Goal: Task Accomplishment & Management: Use online tool/utility

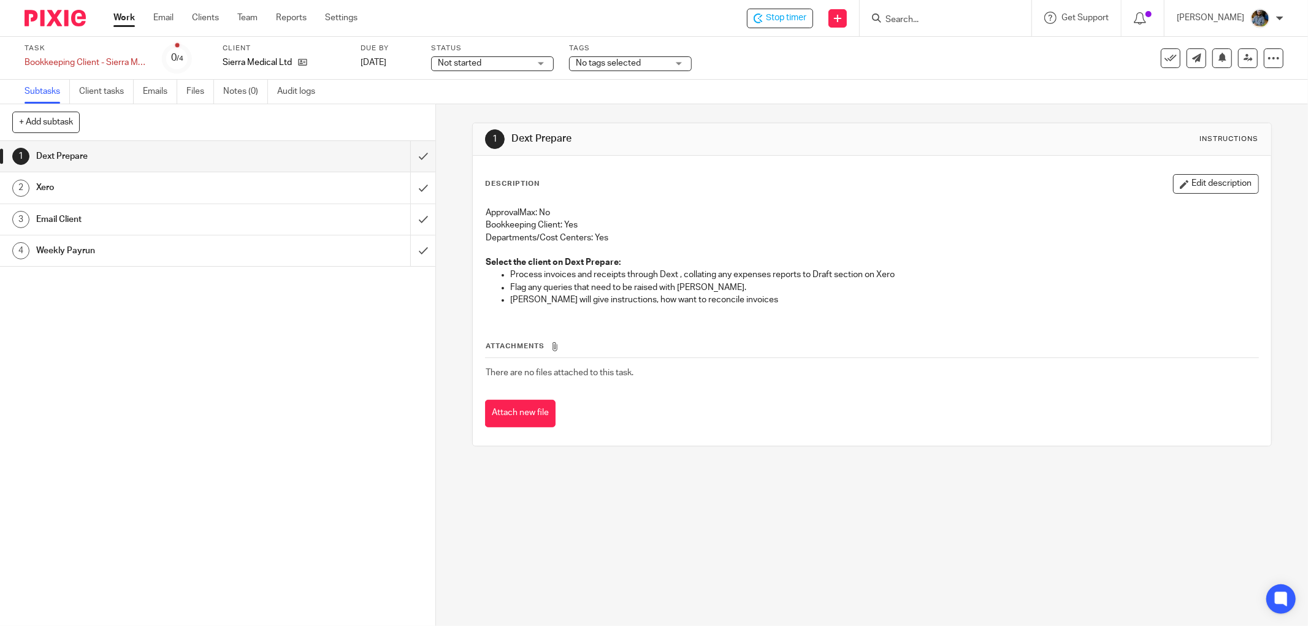
drag, startPoint x: 1160, startPoint y: 58, endPoint x: 1143, endPoint y: 69, distance: 20.9
click at [1165, 58] on icon at bounding box center [1171, 58] width 12 height 12
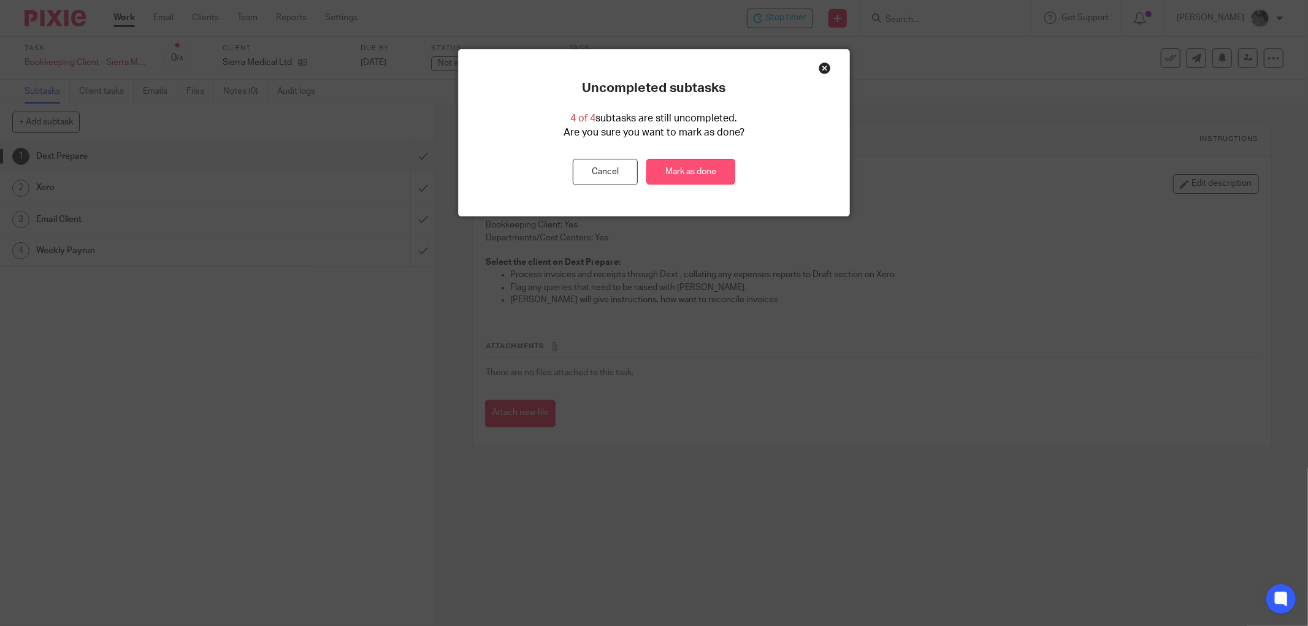
click at [697, 166] on link "Mark as done" at bounding box center [690, 172] width 89 height 26
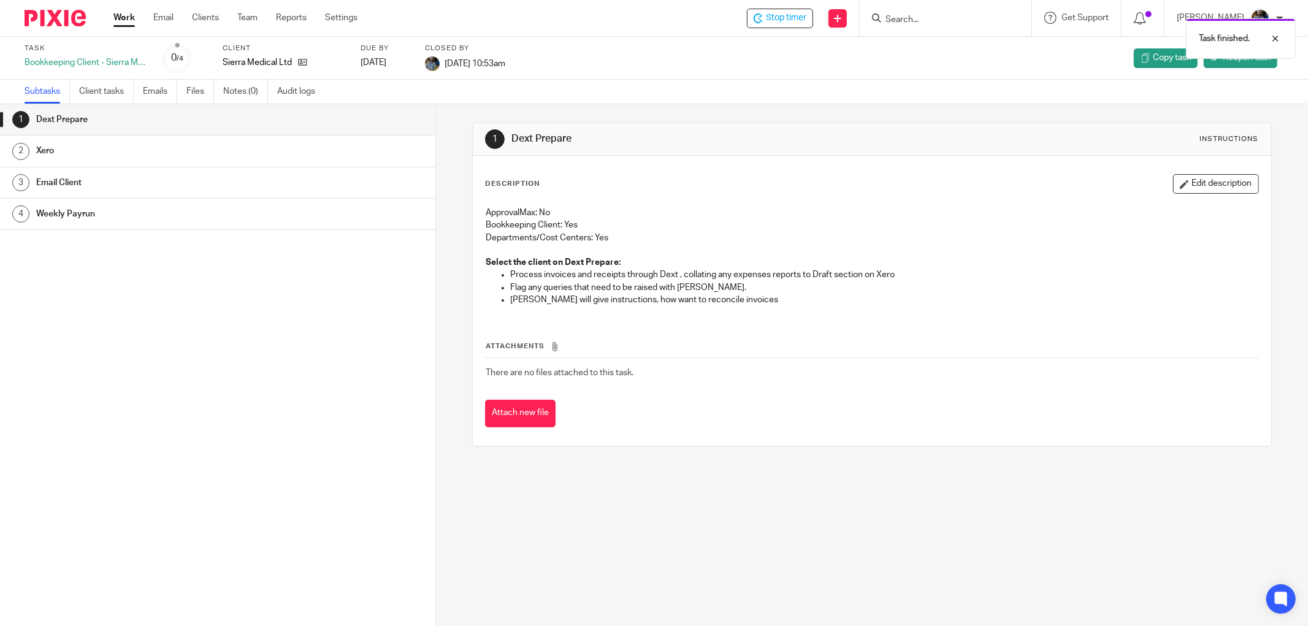
click at [670, 161] on div "Description Edit description ApprovalMax: No Bookkeeping Client: Yes Department…" at bounding box center [872, 301] width 799 height 290
click at [782, 20] on div "Task finished." at bounding box center [975, 35] width 642 height 47
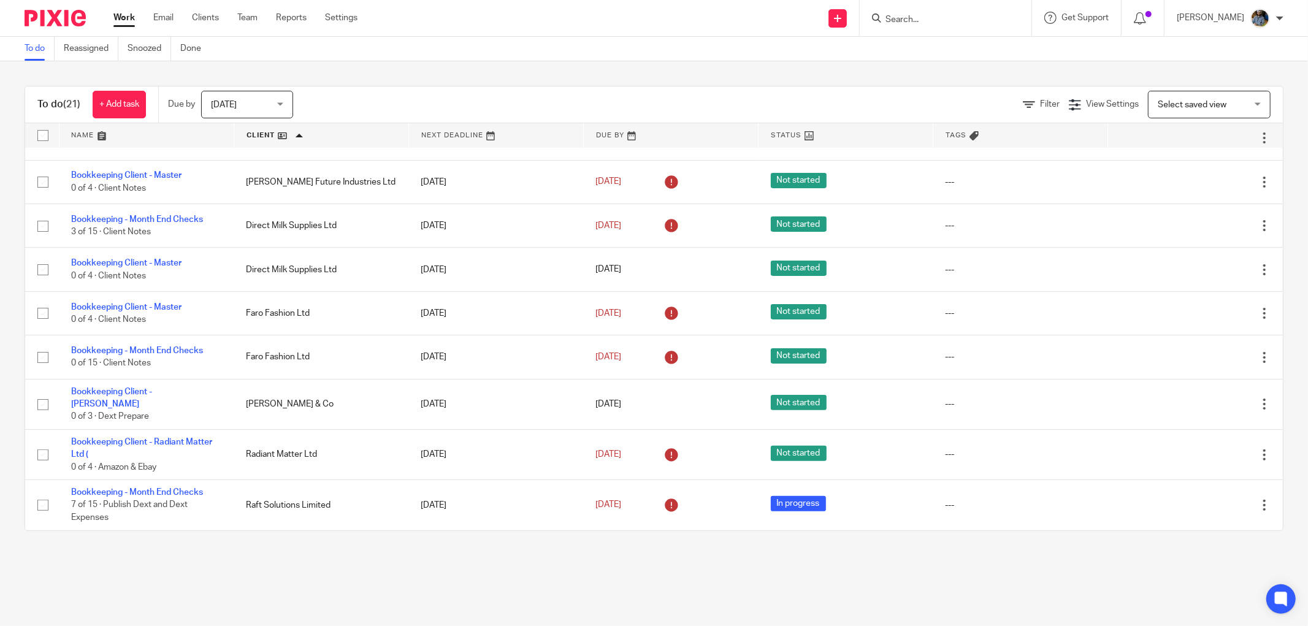
scroll to position [272, 0]
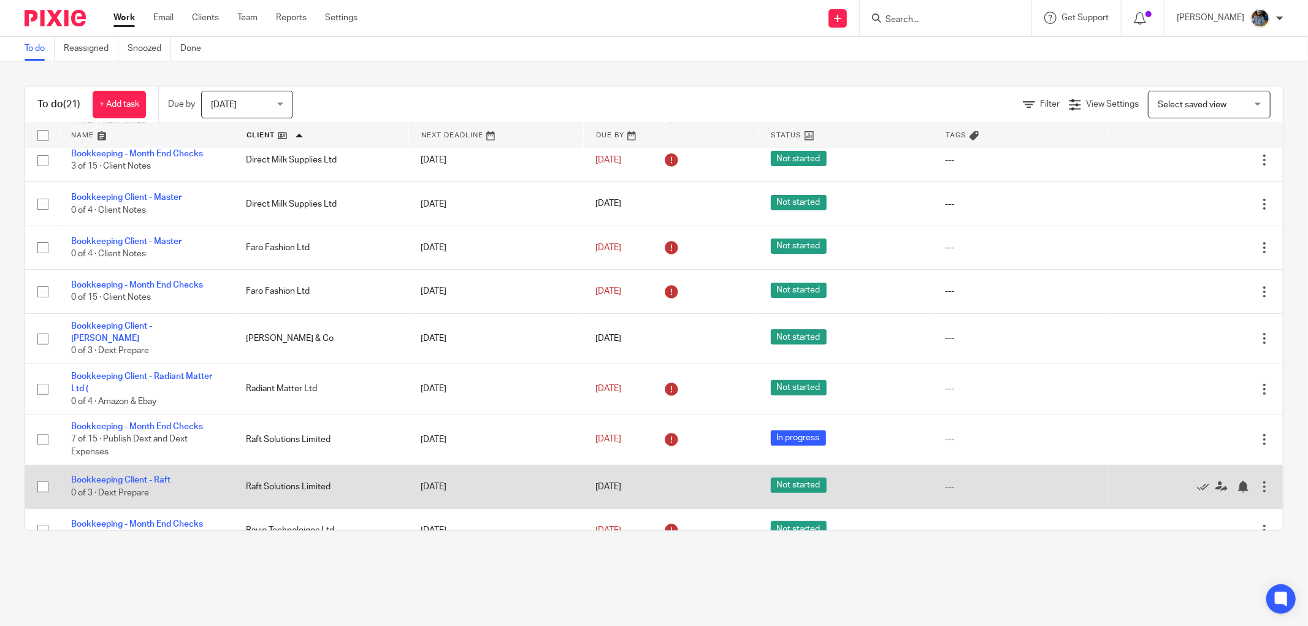
drag, startPoint x: 1174, startPoint y: 485, endPoint x: 1025, endPoint y: 485, distance: 149.0
click at [1197, 485] on icon at bounding box center [1203, 487] width 12 height 12
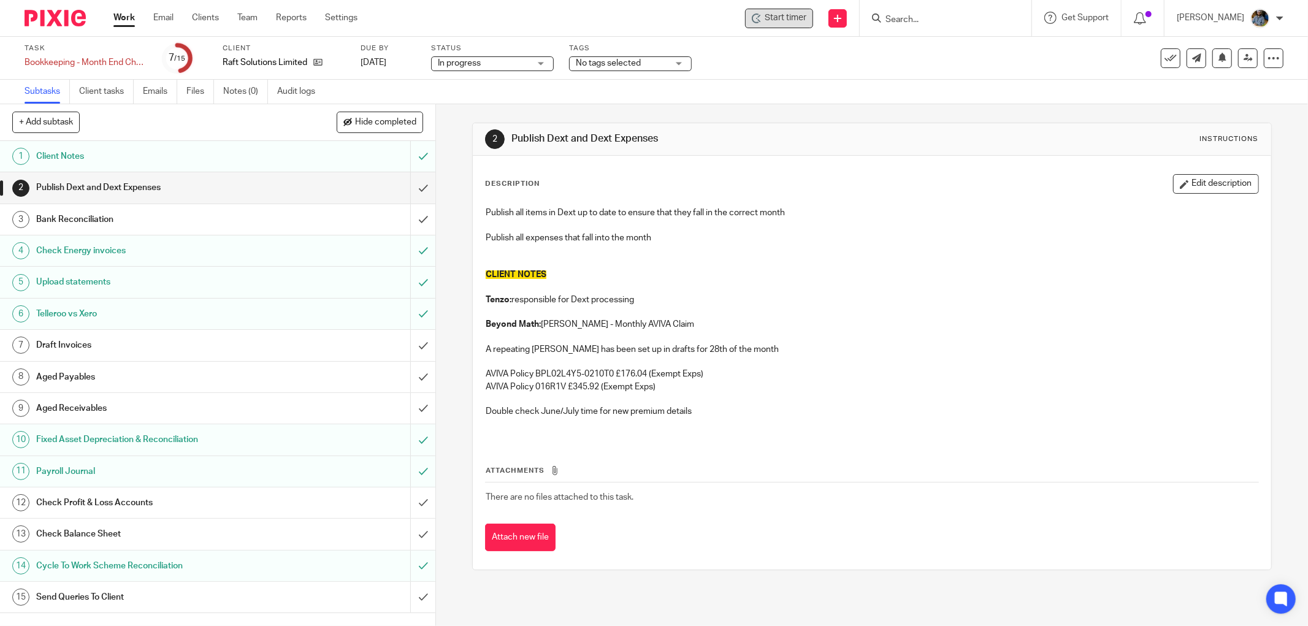
drag, startPoint x: 785, startPoint y: 20, endPoint x: 788, endPoint y: 26, distance: 6.9
click at [786, 20] on span "Start timer" at bounding box center [786, 18] width 42 height 13
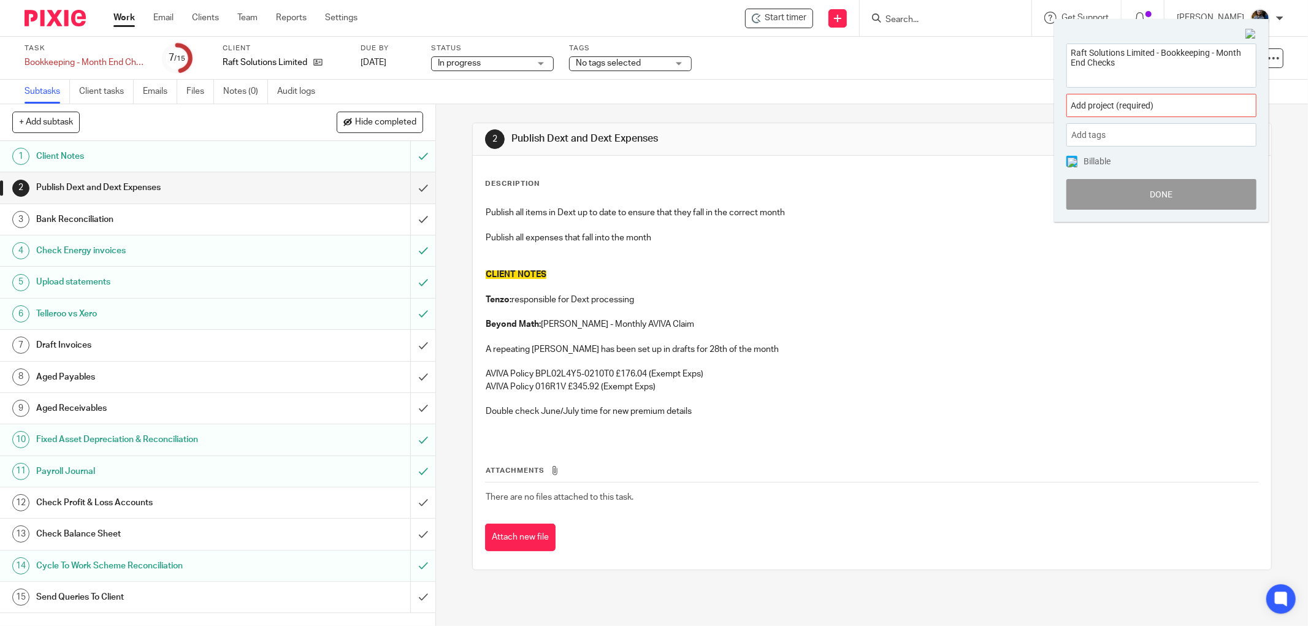
click at [1179, 98] on div "Add project (required) :" at bounding box center [1162, 105] width 190 height 23
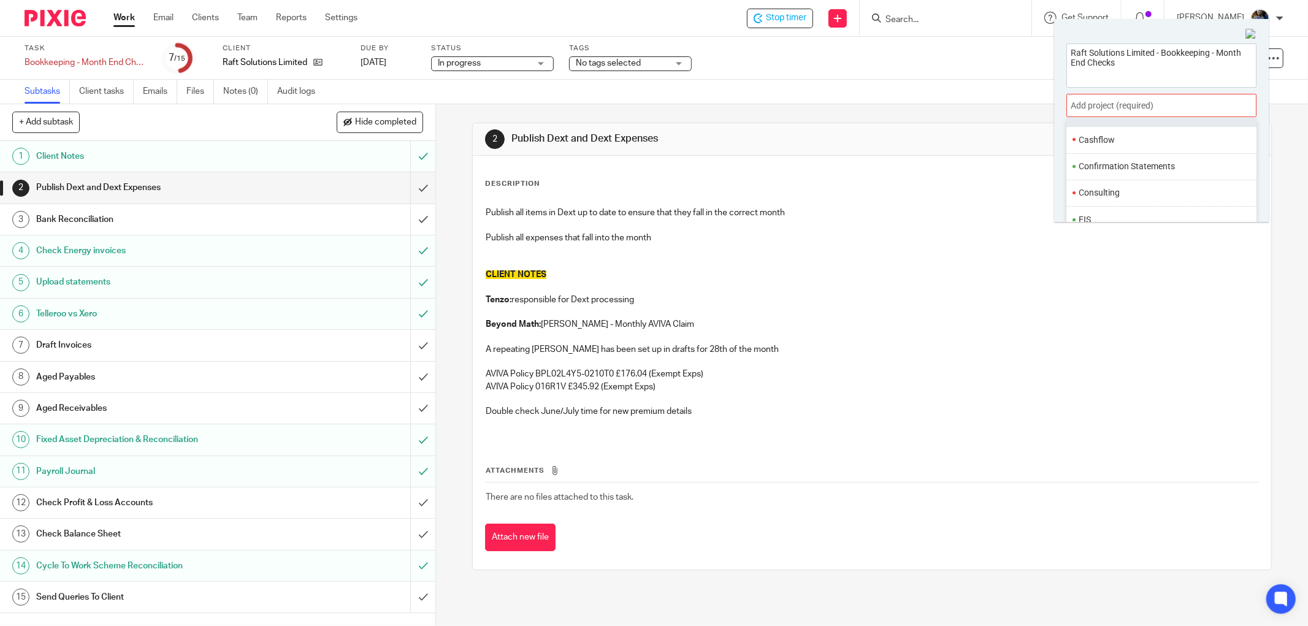
scroll to position [68, 0]
click at [1119, 185] on li "Bookkeeping" at bounding box center [1159, 181] width 160 height 13
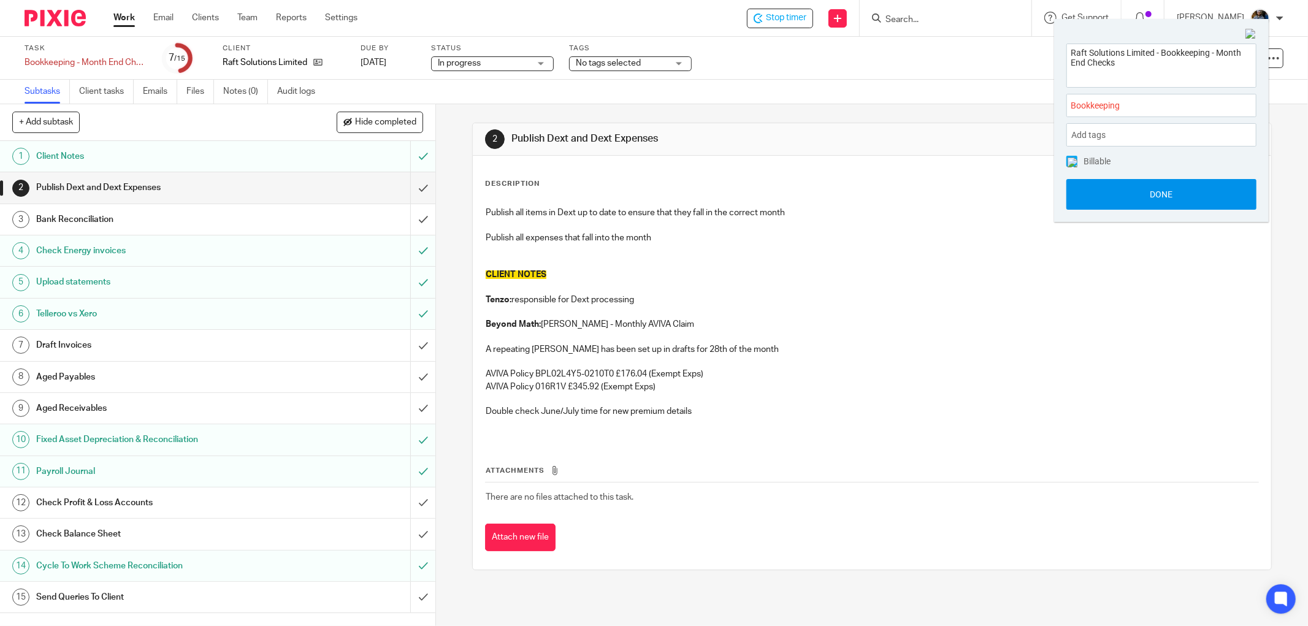
click at [1170, 197] on button "Done" at bounding box center [1162, 194] width 190 height 31
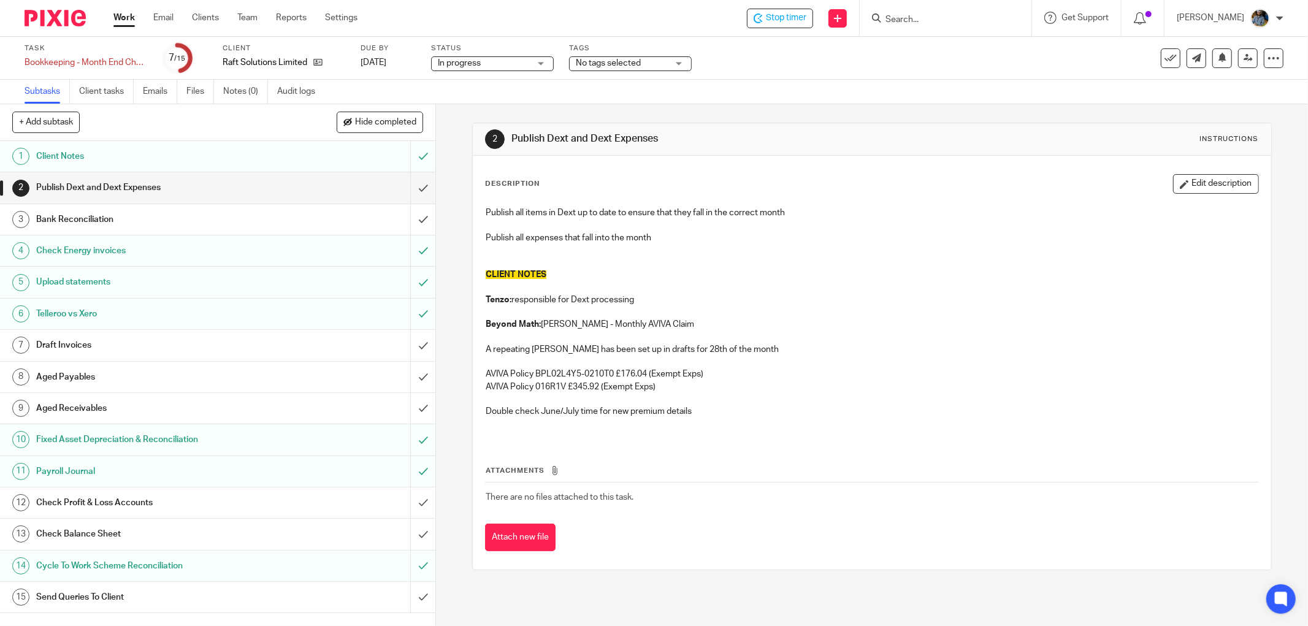
click at [832, 167] on div "Description Edit description Publish all items in Dext up to date to ensure tha…" at bounding box center [872, 363] width 799 height 414
click at [878, 141] on h1 "Publish Dext and Dext Expenses" at bounding box center [704, 138] width 387 height 13
